Goal: Find specific page/section

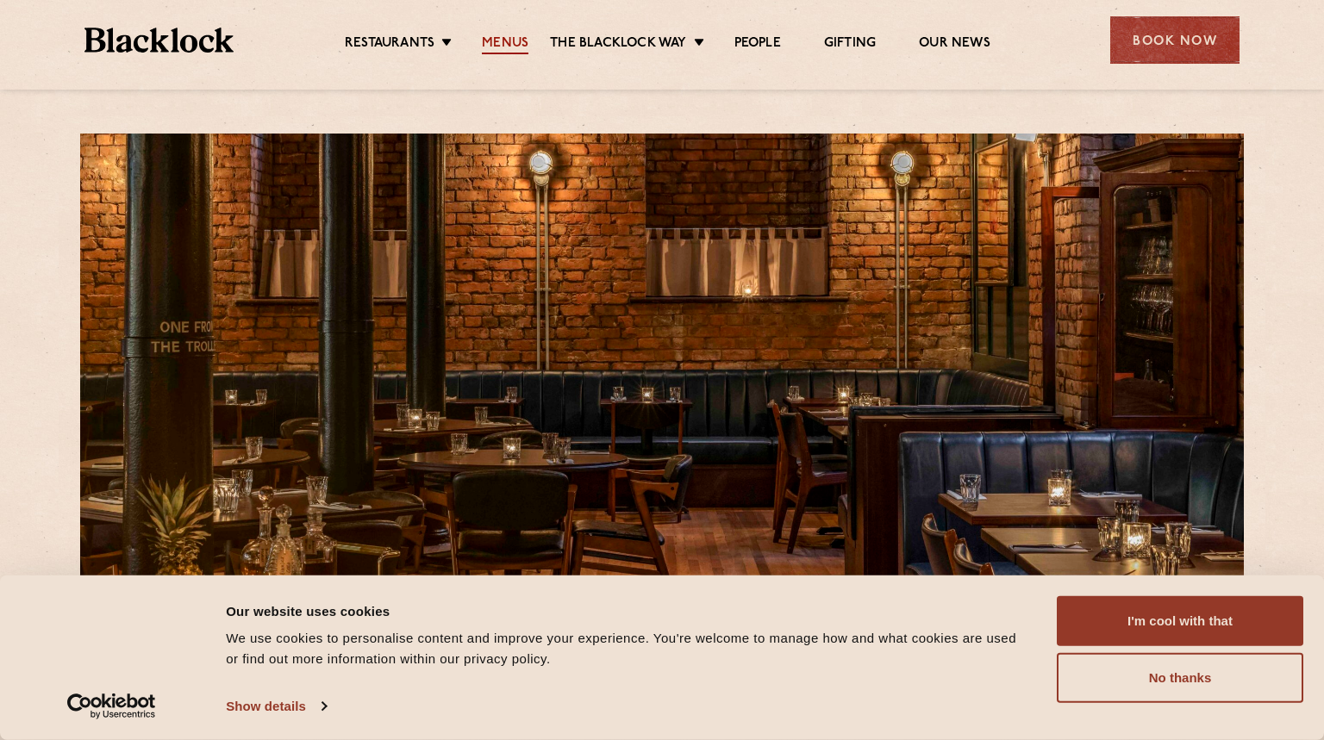
click at [505, 39] on link "Menus" at bounding box center [505, 44] width 47 height 19
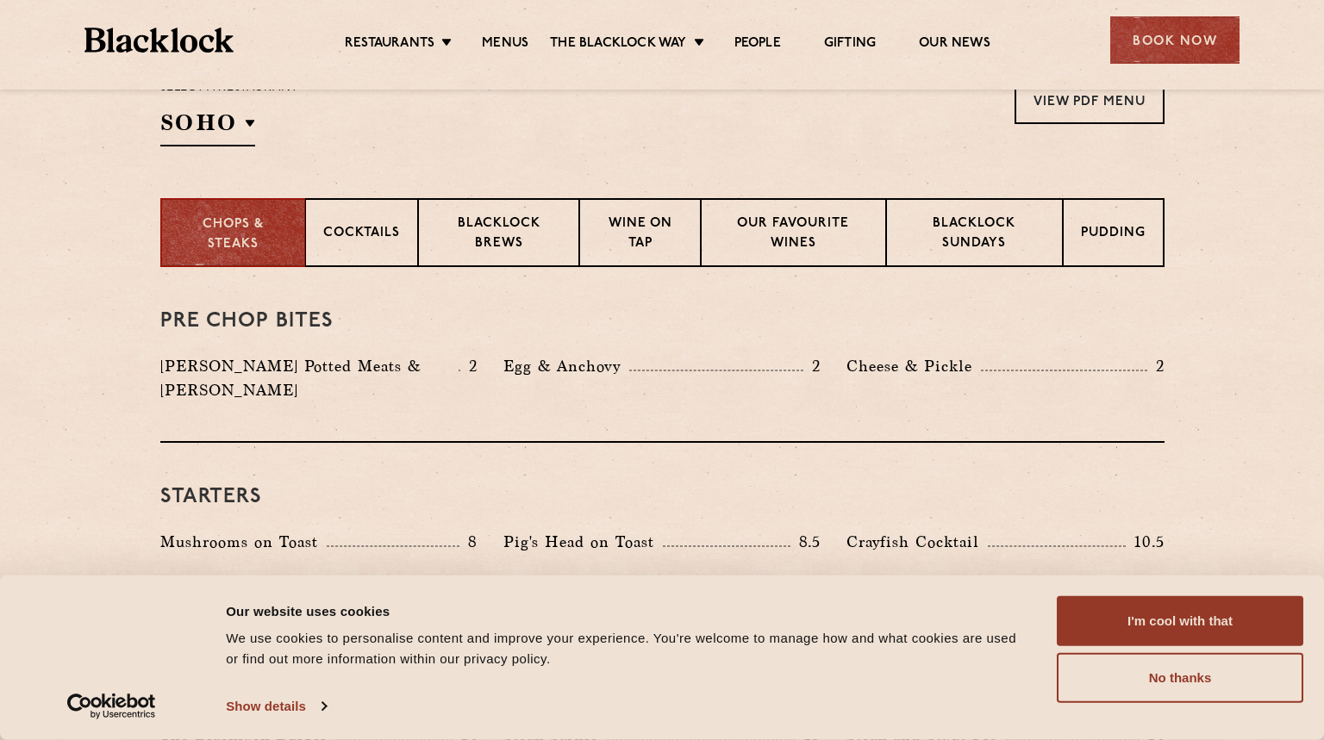
scroll to position [603, 0]
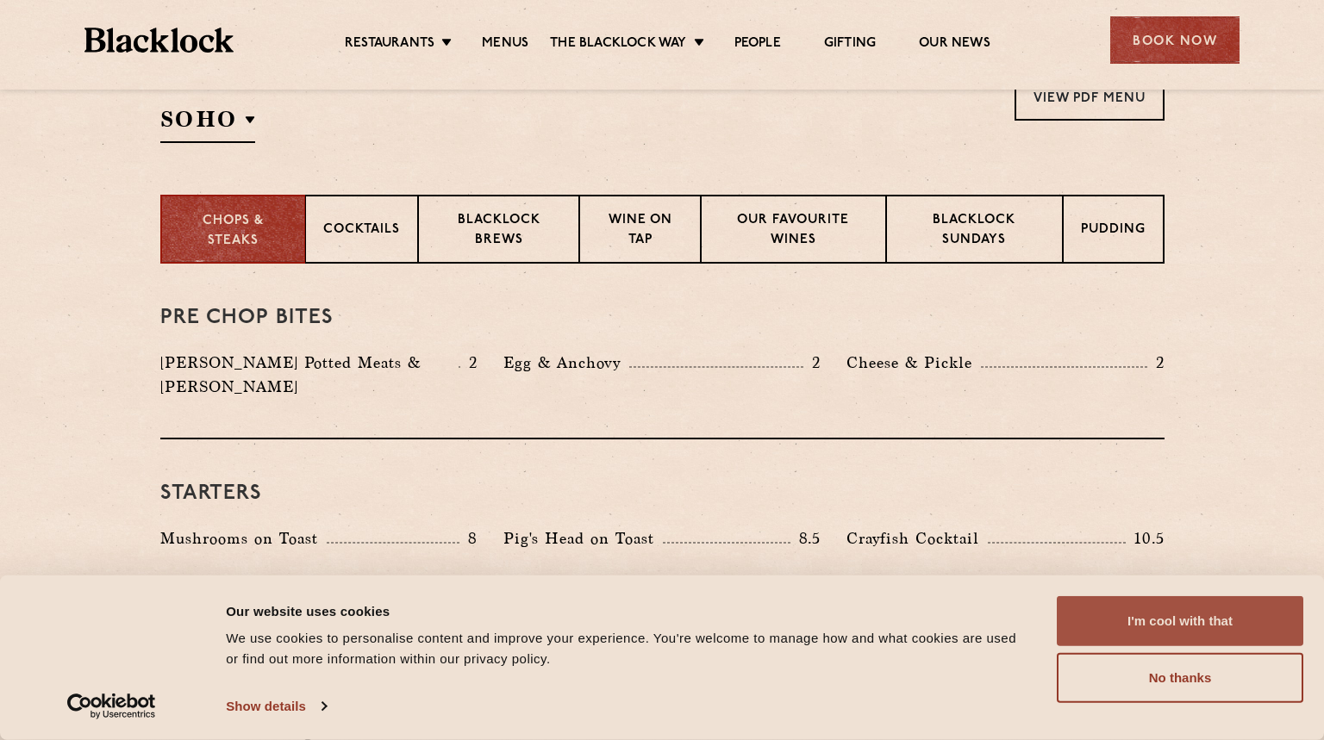
click at [1131, 614] on button "I'm cool with that" at bounding box center [1179, 621] width 246 height 50
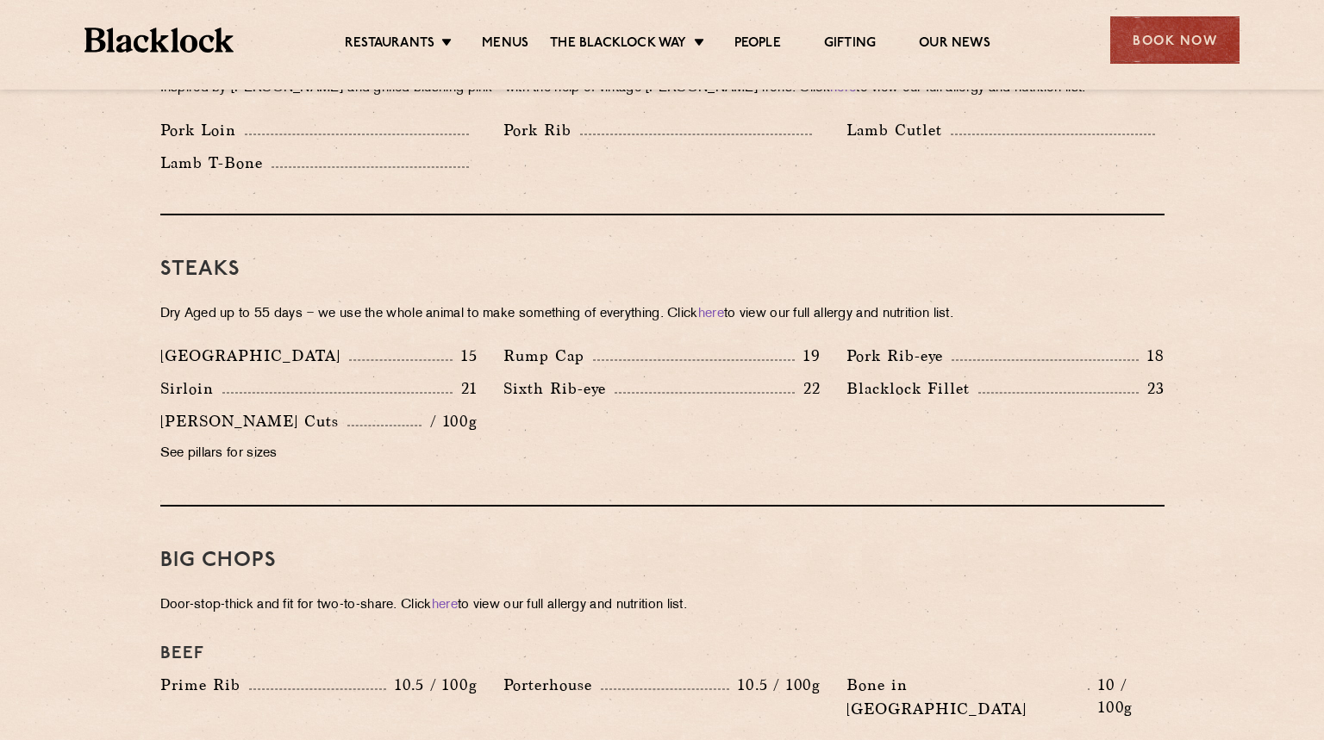
scroll to position [1465, 0]
